Goal: Task Accomplishment & Management: Check status

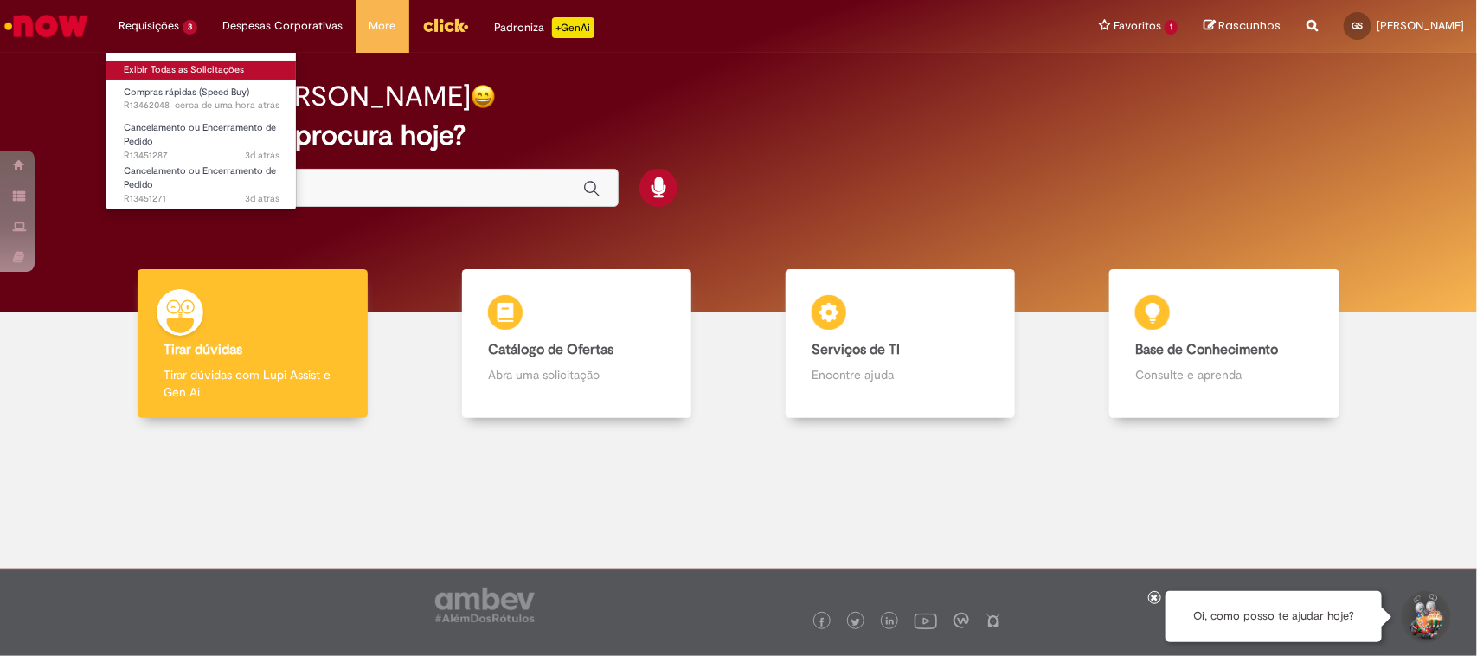
click at [166, 66] on link "Exibir Todas as Solicitações" at bounding box center [201, 70] width 190 height 19
click at [149, 61] on link "Exibir Todas as Solicitações" at bounding box center [201, 70] width 190 height 19
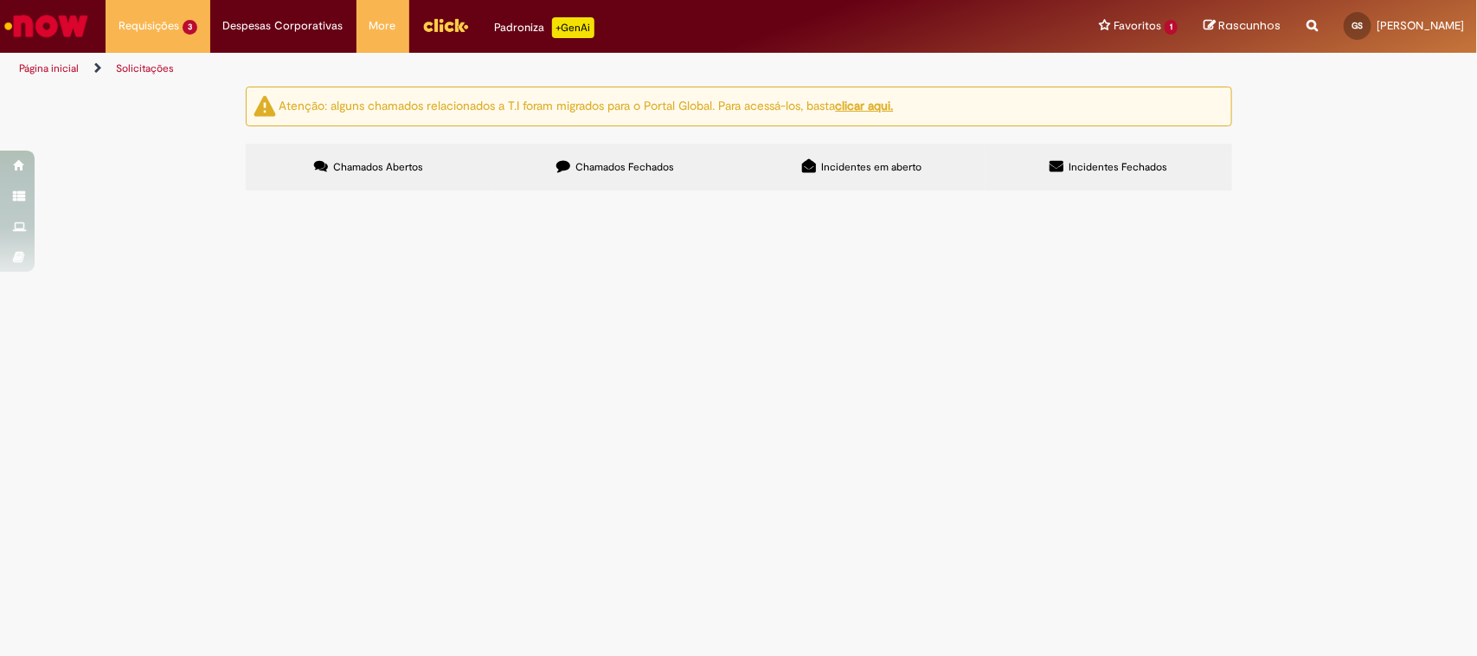
click at [0, 0] on span "Compras rápidas (Speed Buy)" at bounding box center [0, 0] width 0 height 0
click at [568, 504] on main "Solicitações Atenção: alguns chamados relacionados a T.I foram migrados para o …" at bounding box center [738, 371] width 1477 height 570
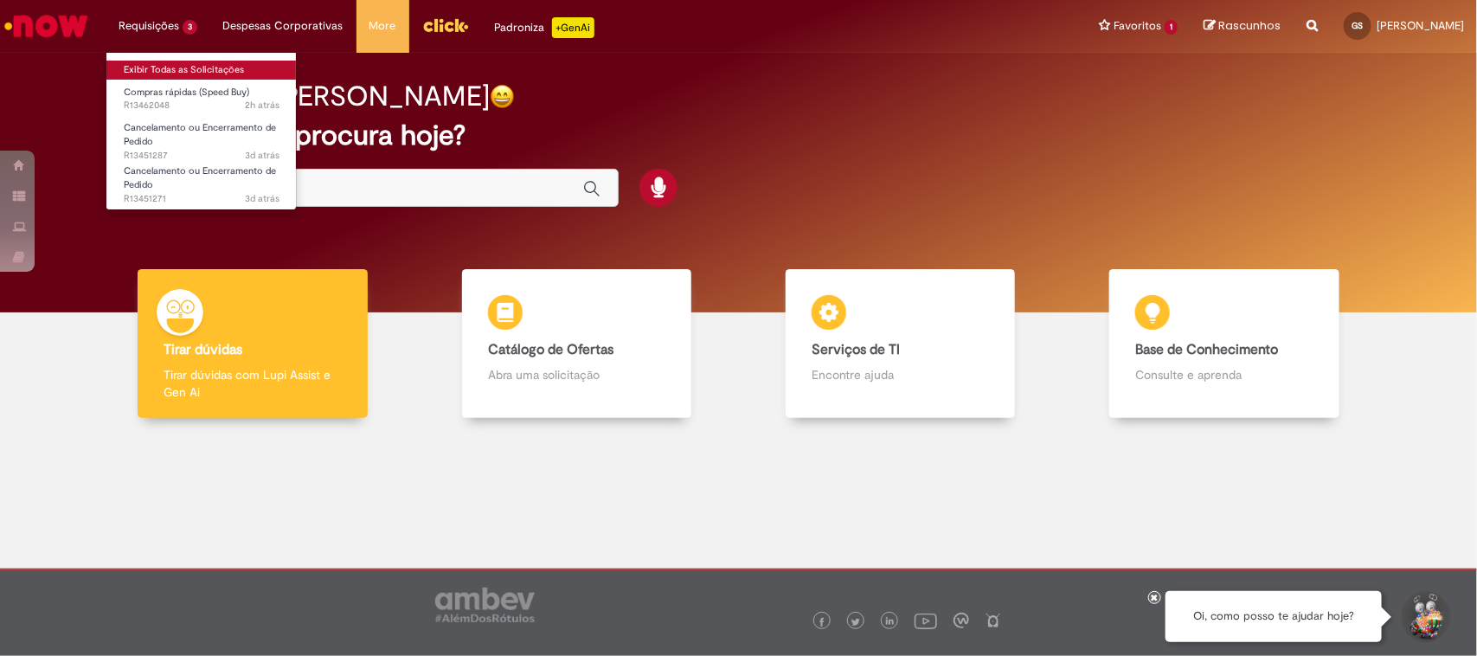
click at [163, 66] on link "Exibir Todas as Solicitações" at bounding box center [201, 70] width 190 height 19
